Goal: Use online tool/utility: Utilize a website feature to perform a specific function

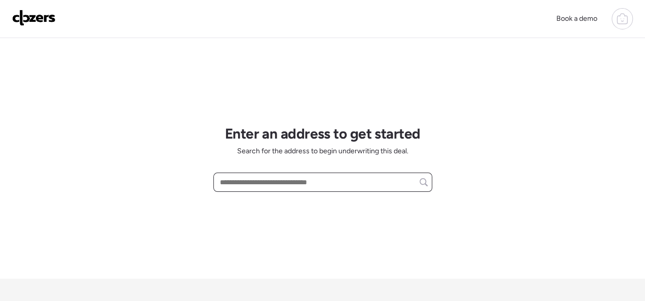
click at [262, 184] on input "text" at bounding box center [323, 182] width 210 height 14
paste input "**********"
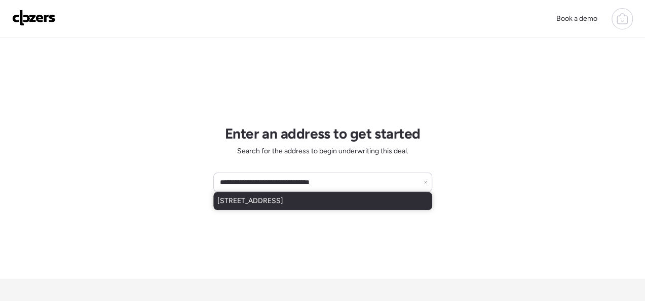
click at [272, 207] on div "[STREET_ADDRESS]" at bounding box center [322, 201] width 219 height 18
type input "**********"
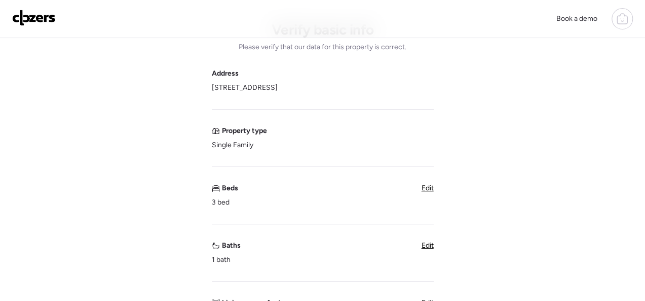
scroll to position [101, 0]
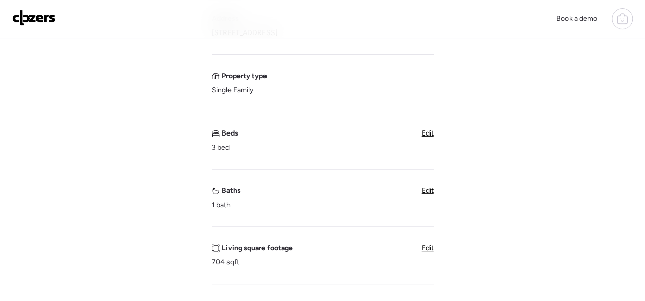
click at [429, 190] on span "Edit" at bounding box center [428, 190] width 12 height 9
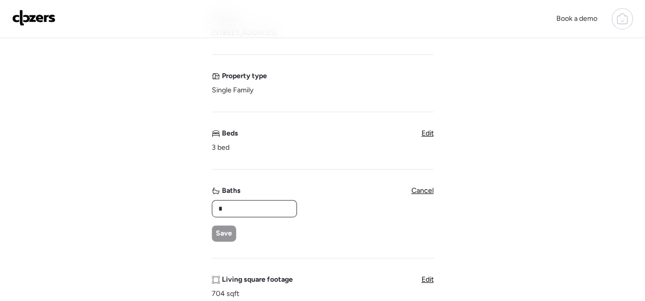
click at [243, 213] on input "*" at bounding box center [255, 208] width 76 height 14
type input "*"
click at [217, 233] on span "Save" at bounding box center [224, 233] width 16 height 10
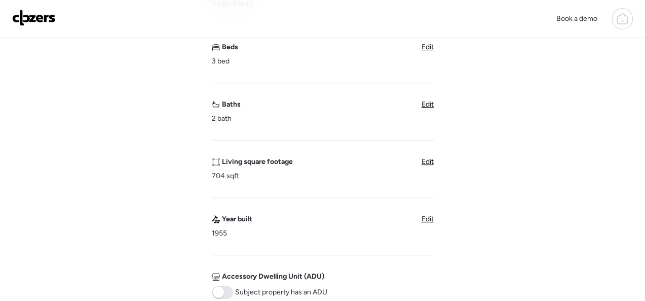
scroll to position [203, 0]
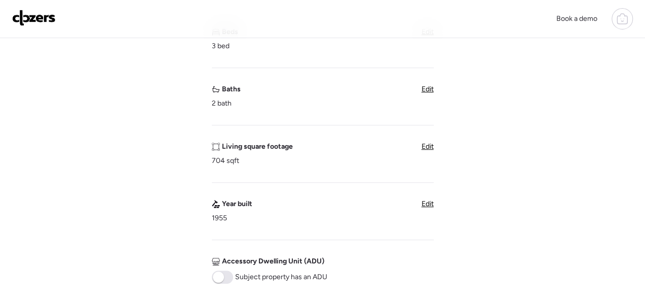
click at [423, 142] on span "Edit" at bounding box center [428, 146] width 12 height 9
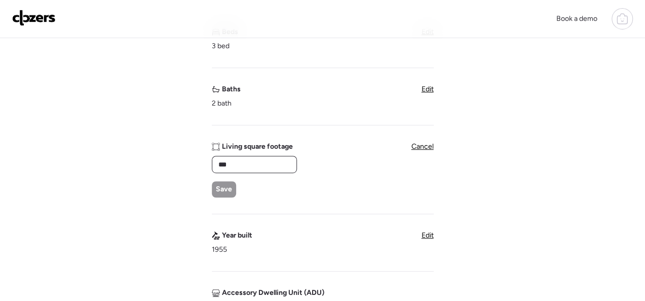
click at [253, 163] on input "***" at bounding box center [255, 164] width 76 height 14
type input "***"
click at [227, 187] on span "Save" at bounding box center [224, 189] width 16 height 10
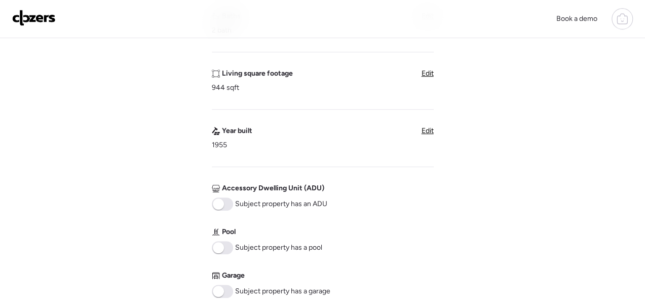
scroll to position [406, 0]
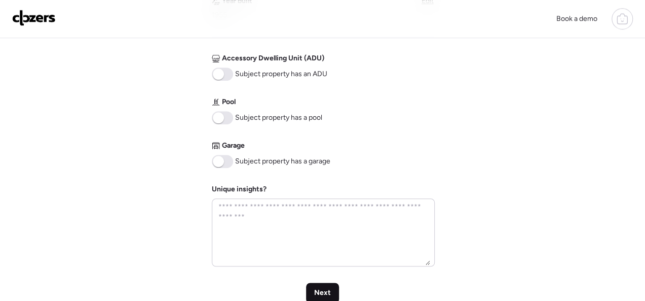
click at [320, 283] on span "Next" at bounding box center [322, 292] width 17 height 10
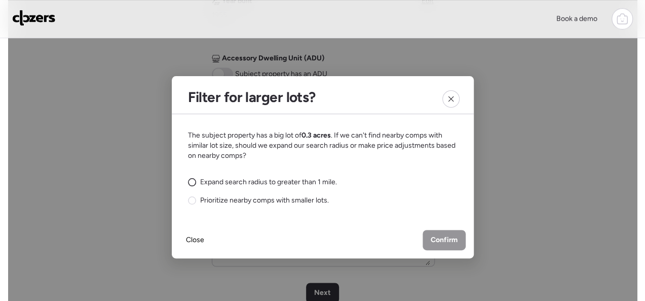
click at [190, 183] on circle at bounding box center [192, 182] width 8 height 8
click at [442, 238] on span "Confirm" at bounding box center [444, 240] width 27 height 10
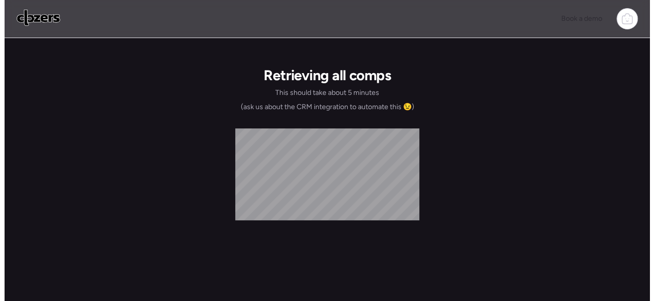
scroll to position [0, 0]
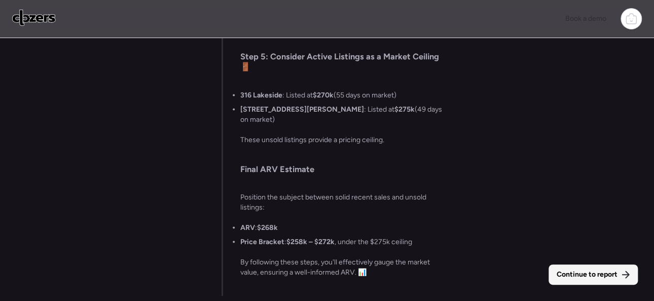
click at [585, 271] on span "Continue to report" at bounding box center [587, 274] width 61 height 10
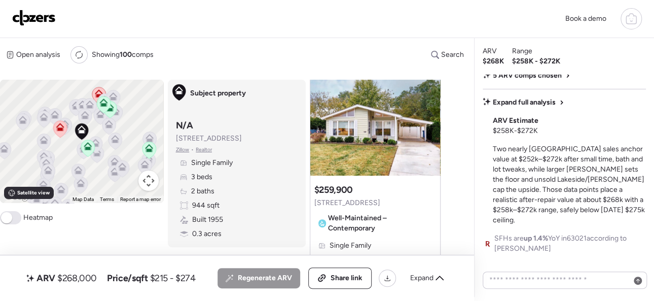
scroll to position [-16, 0]
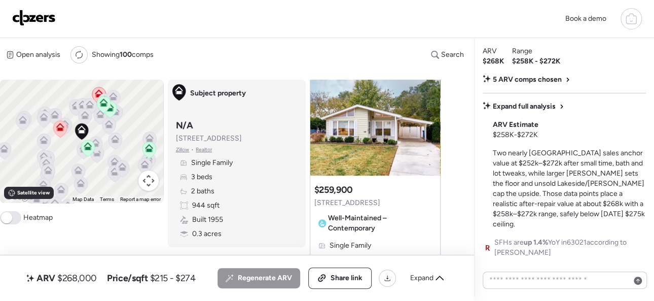
click at [47, 15] on img at bounding box center [34, 18] width 44 height 16
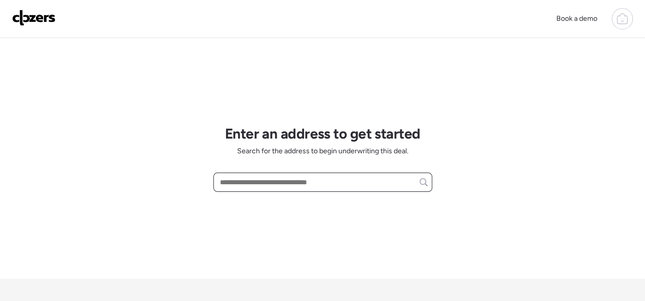
click at [233, 179] on input "text" at bounding box center [323, 182] width 210 height 14
paste input "**********"
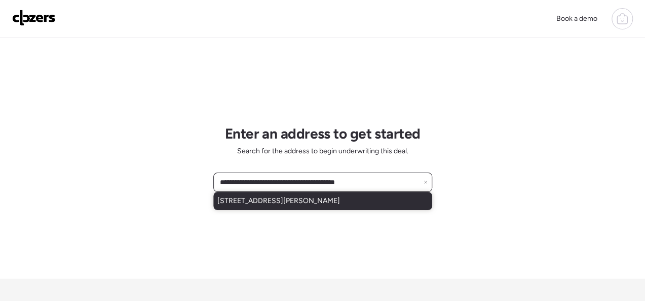
type input "**********"
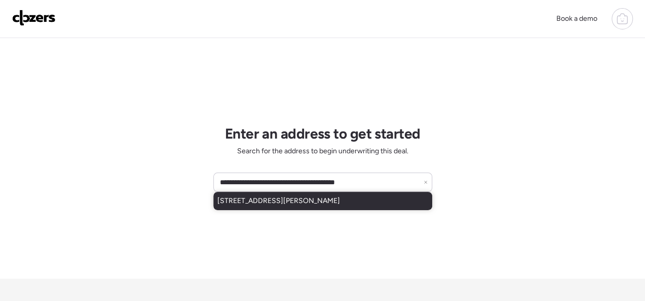
click at [254, 200] on span "9108 Ranch Meadows Dr, Saint Louis, MO, 63136" at bounding box center [279, 201] width 123 height 10
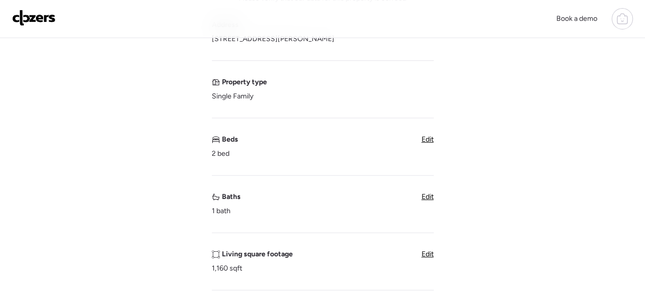
scroll to position [101, 0]
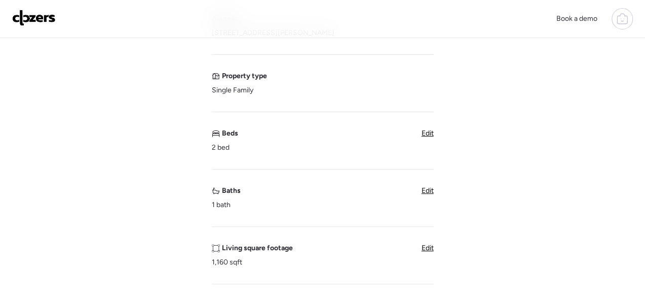
click at [429, 194] on span "Edit" at bounding box center [428, 190] width 12 height 9
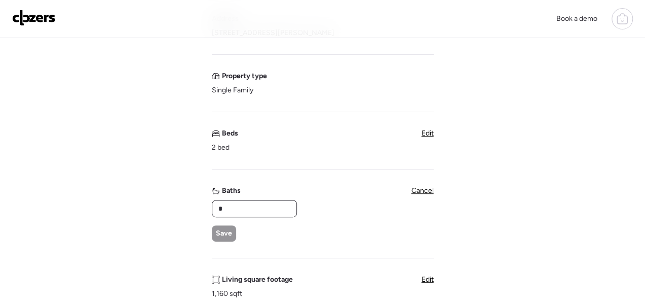
click at [270, 210] on input "*" at bounding box center [255, 208] width 76 height 14
type input "*"
click at [223, 233] on span "Save" at bounding box center [224, 233] width 16 height 10
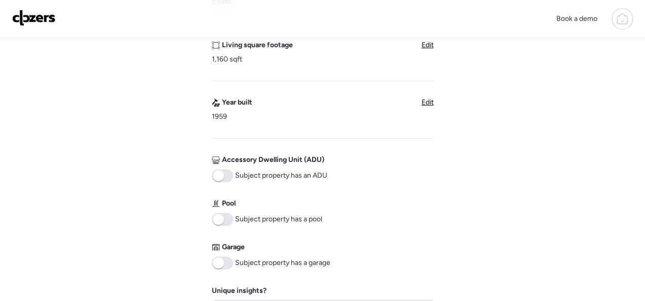
scroll to position [558, 0]
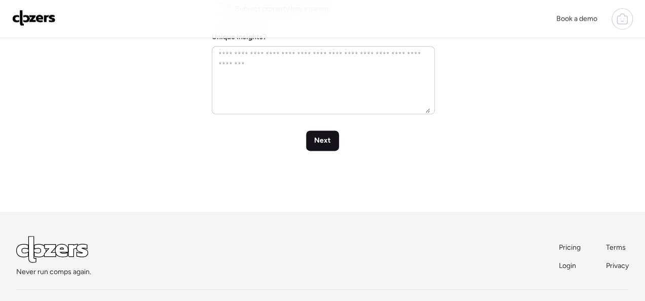
click at [331, 138] on div "Next" at bounding box center [322, 140] width 33 height 20
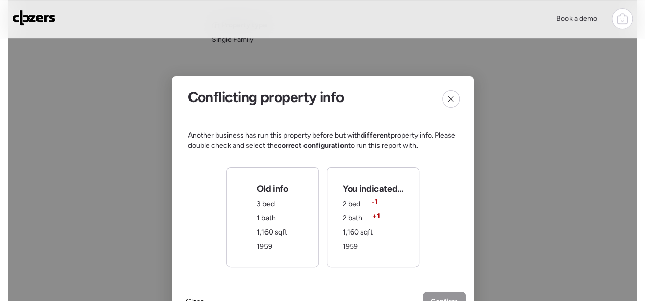
scroll to position [406, 0]
click at [445, 234] on div "Another business has run this property before but with different property info.…" at bounding box center [323, 198] width 270 height 137
click at [380, 212] on div "You indicated... 2 bed -1 2 bath + 1 1,160 sqft 1959" at bounding box center [373, 217] width 60 height 69
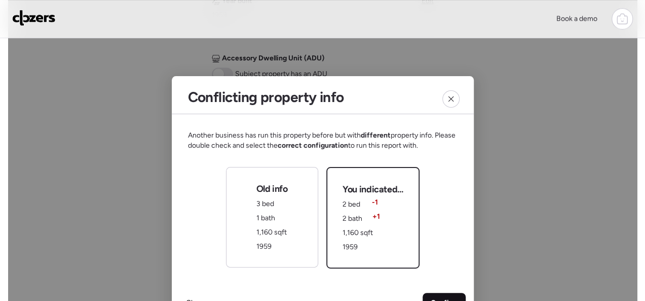
click at [436, 294] on div "Confirm" at bounding box center [444, 303] width 43 height 20
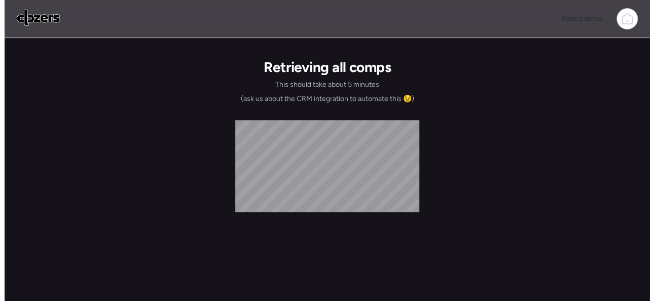
scroll to position [0, 0]
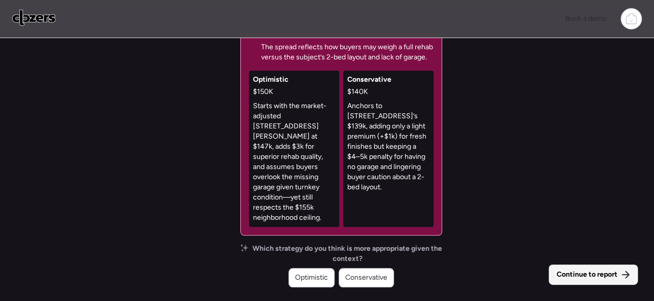
click at [593, 276] on span "Continue to report" at bounding box center [587, 274] width 61 height 10
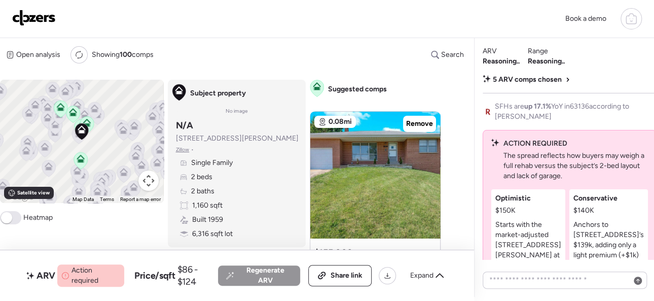
click at [536, 76] on span "5 ARV comps chosen" at bounding box center [527, 80] width 69 height 10
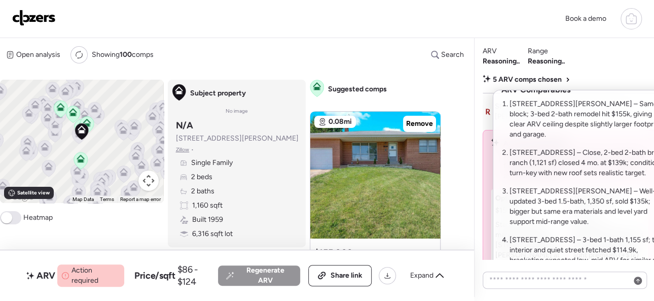
scroll to position [51, 0]
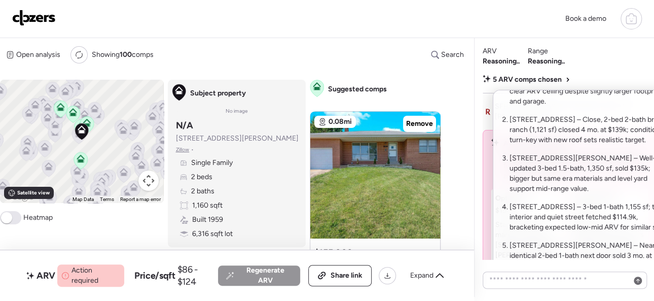
drag, startPoint x: 450, startPoint y: 101, endPoint x: 451, endPoint y: 122, distance: 20.3
click at [451, 122] on div at bounding box center [327, 122] width 654 height 301
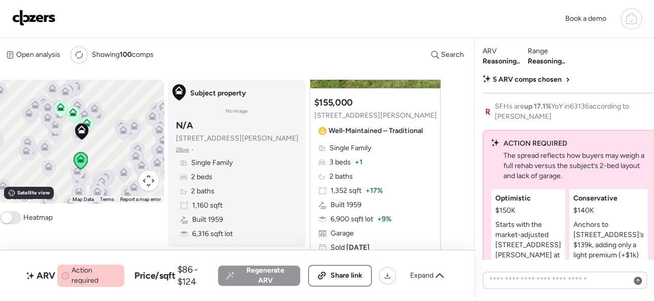
scroll to position [0, 0]
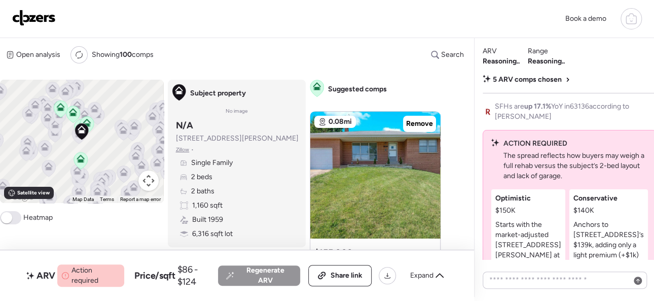
click at [241, 56] on div "Open analysis Re-run report Showing 100 comps Search" at bounding box center [235, 54] width 470 height 17
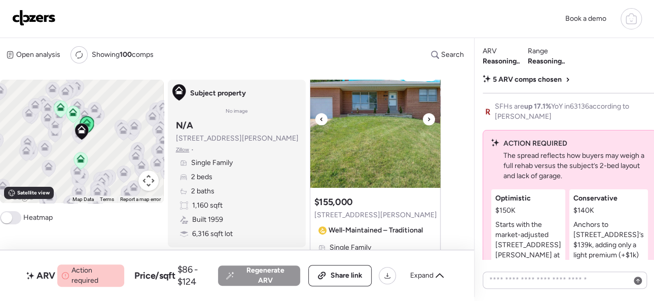
click at [430, 117] on icon at bounding box center [429, 119] width 4 height 12
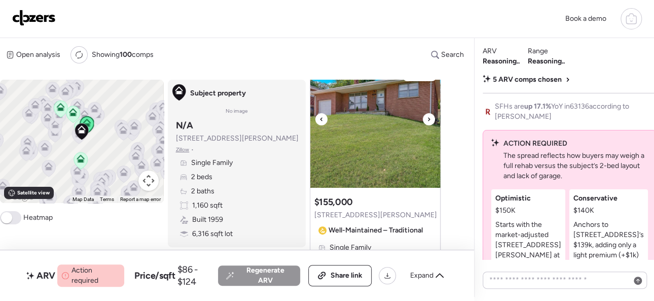
click at [430, 117] on icon at bounding box center [429, 119] width 4 height 12
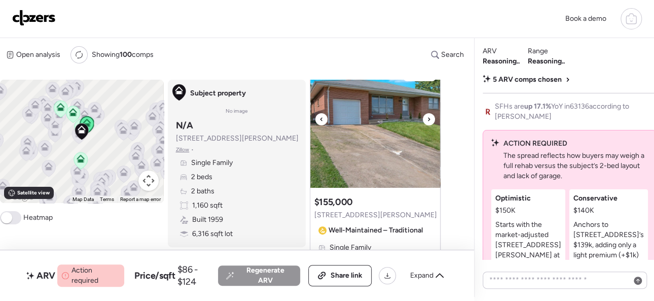
click at [430, 117] on icon at bounding box center [429, 119] width 4 height 12
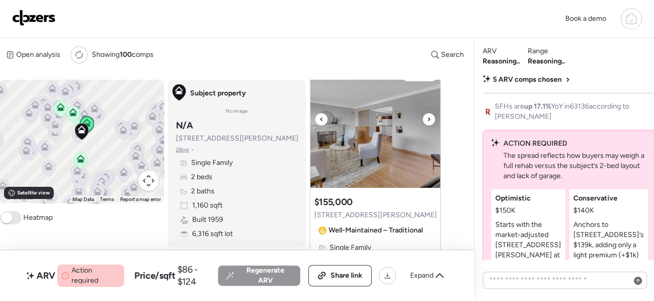
click at [430, 117] on icon at bounding box center [429, 119] width 4 height 12
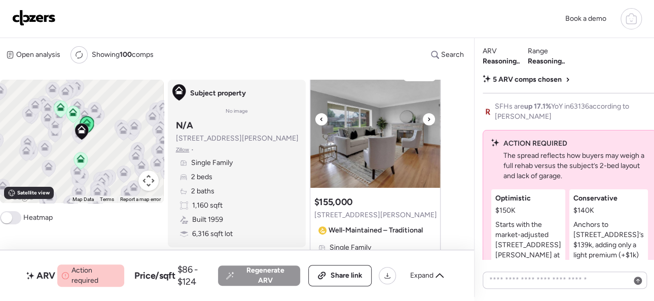
click at [430, 117] on icon at bounding box center [429, 119] width 4 height 12
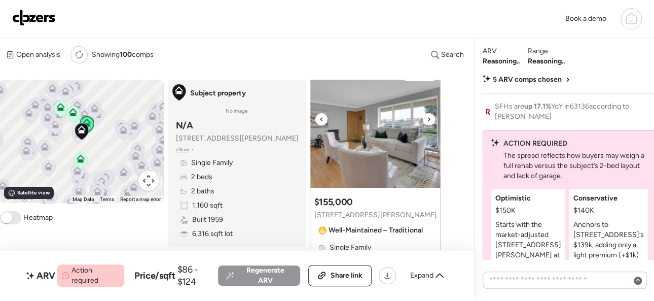
click at [430, 117] on icon at bounding box center [429, 119] width 4 height 12
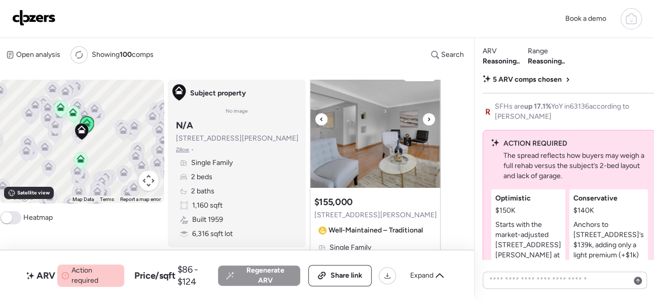
click at [430, 117] on icon at bounding box center [429, 119] width 4 height 12
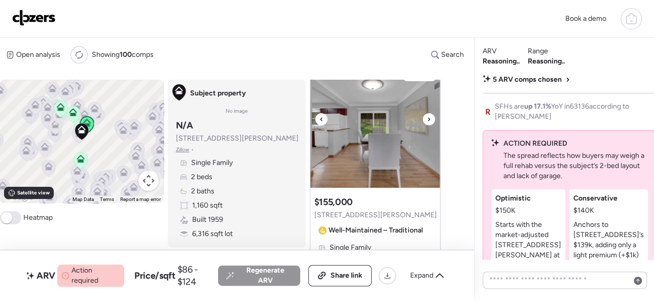
click at [430, 117] on icon at bounding box center [429, 119] width 4 height 12
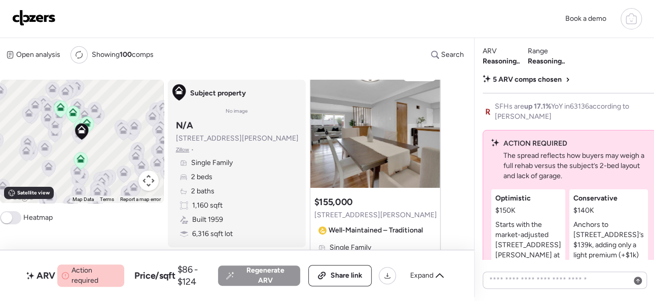
click at [245, 56] on div "Open analysis Re-run report Showing 100 comps Search" at bounding box center [235, 54] width 470 height 17
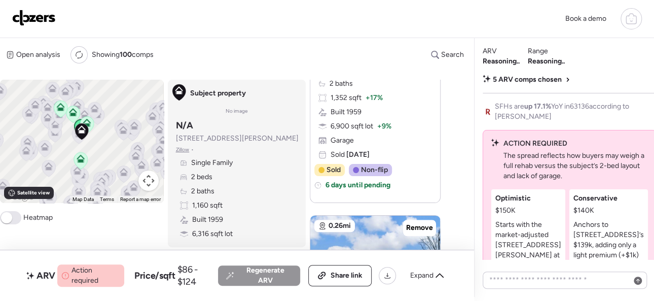
scroll to position [242, 0]
click at [120, 23] on div "Book a demo" at bounding box center [327, 18] width 630 height 21
